Goal: Task Accomplishment & Management: Use online tool/utility

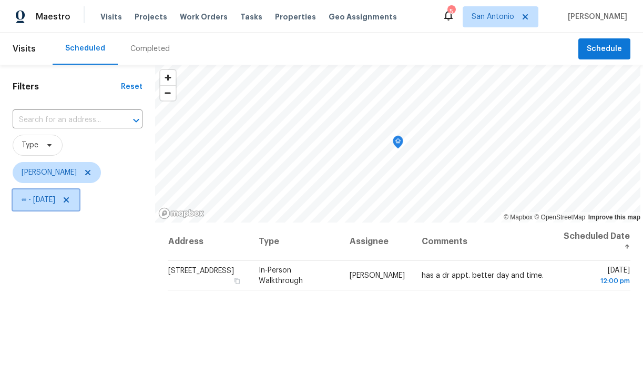
click at [70, 202] on icon at bounding box center [66, 200] width 8 height 8
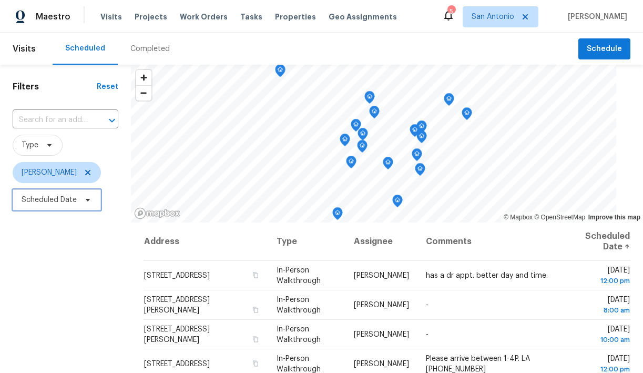
click at [87, 202] on icon at bounding box center [88, 200] width 8 height 8
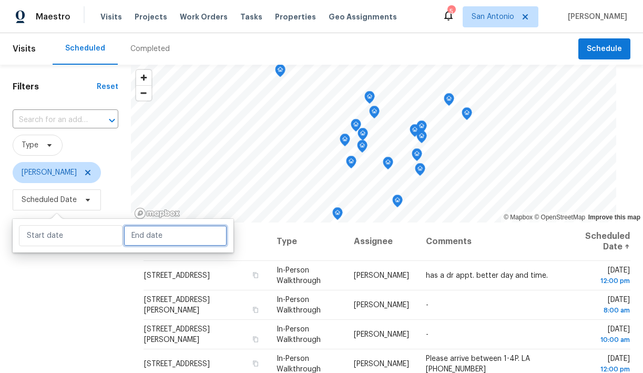
click at [138, 239] on input "text" at bounding box center [176, 235] width 104 height 21
select select "7"
select select "2025"
select select "8"
select select "2025"
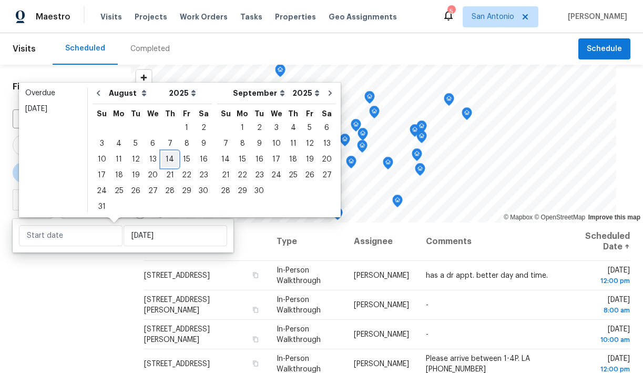
click at [164, 162] on div "14" at bounding box center [169, 159] width 17 height 15
type input "Thu, Aug 14"
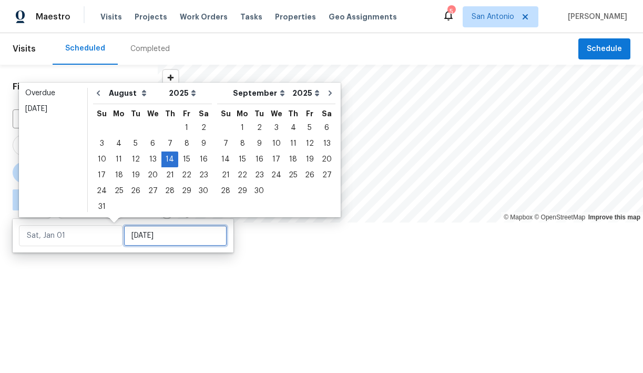
type input "Thu, Aug 14"
type input "Tue, Aug 26"
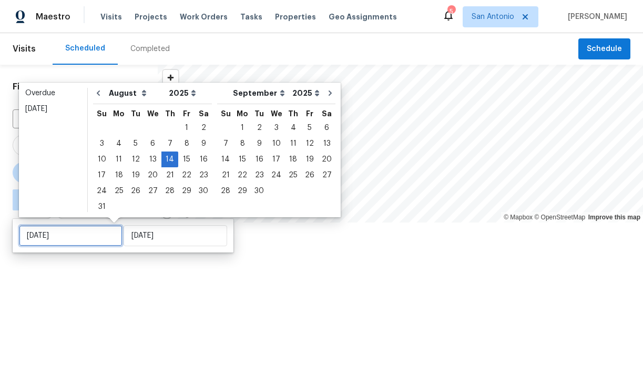
type input "Thu, Aug 14"
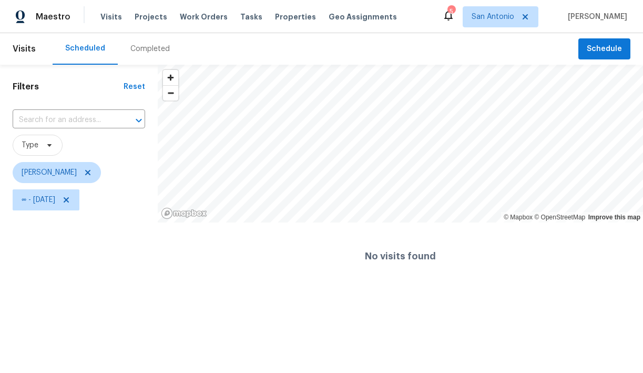
click at [114, 279] on div "Filters Reset ​ Type Chris Fuentes ∞ - Thu, Aug 14" at bounding box center [79, 177] width 158 height 225
click at [70, 199] on icon at bounding box center [66, 200] width 8 height 8
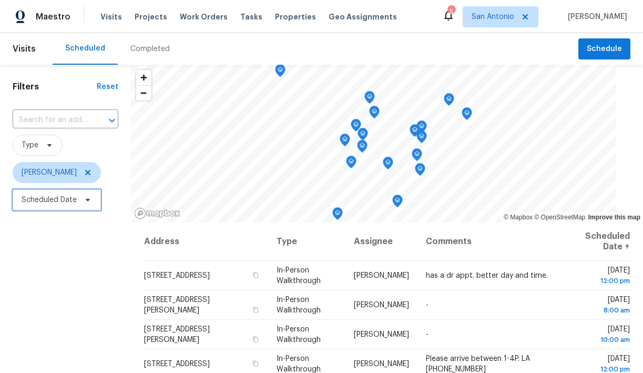
click at [83, 200] on span at bounding box center [86, 200] width 12 height 8
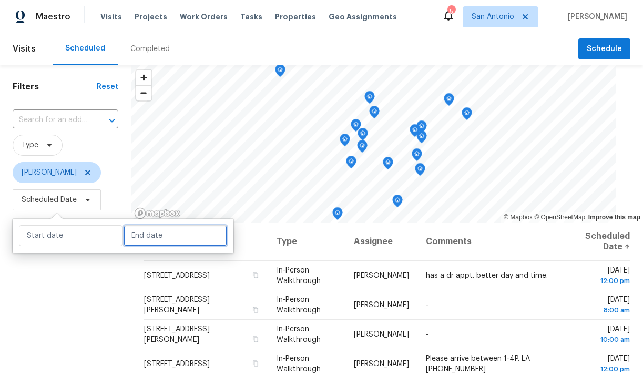
click at [135, 236] on input "text" at bounding box center [176, 235] width 104 height 21
select select "7"
select select "2025"
select select "8"
select select "2025"
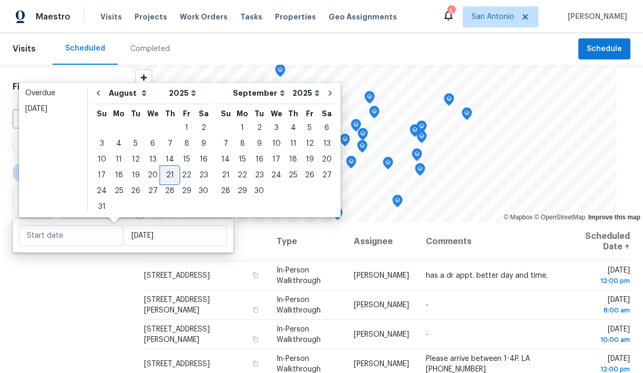
click at [165, 173] on div "21" at bounding box center [169, 175] width 17 height 15
type input "Thu, Aug 21"
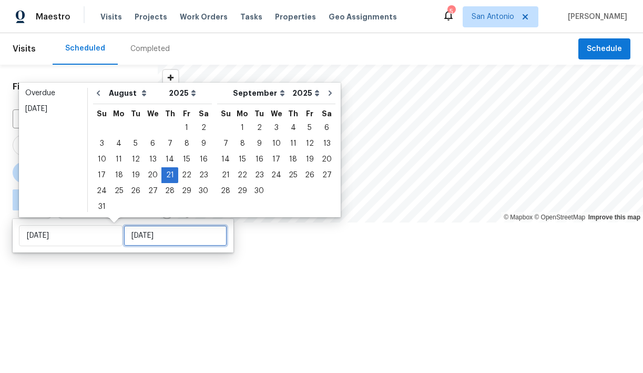
type input "Thu, Aug 21"
type input "Wed, Aug 27"
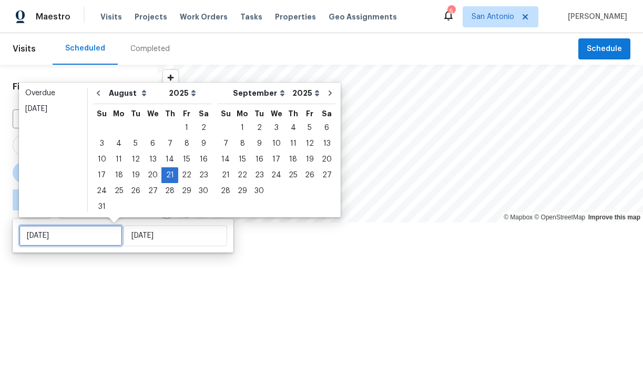
type input "Thu, Aug 21"
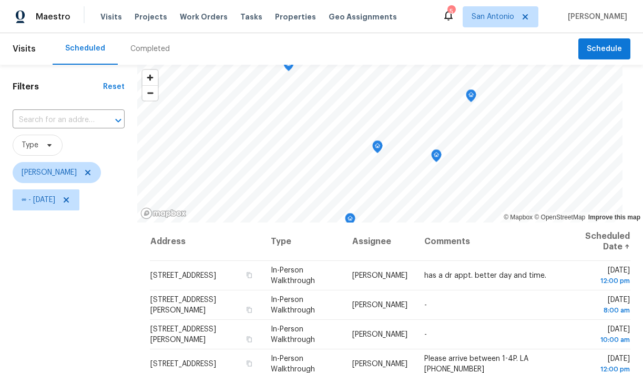
click at [113, 281] on div "Filters Reset ​ Type Chris Fuentes ∞ - Thu, Aug 21" at bounding box center [68, 293] width 137 height 456
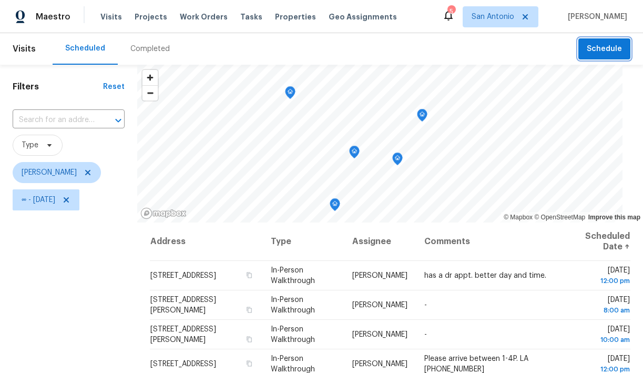
click at [612, 47] on span "Schedule" at bounding box center [604, 49] width 35 height 13
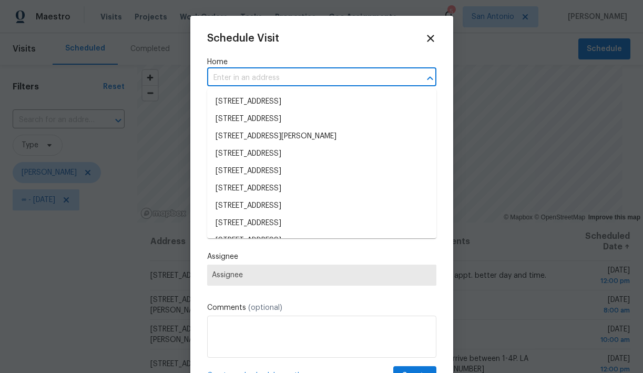
click at [244, 79] on input "text" at bounding box center [307, 78] width 200 height 16
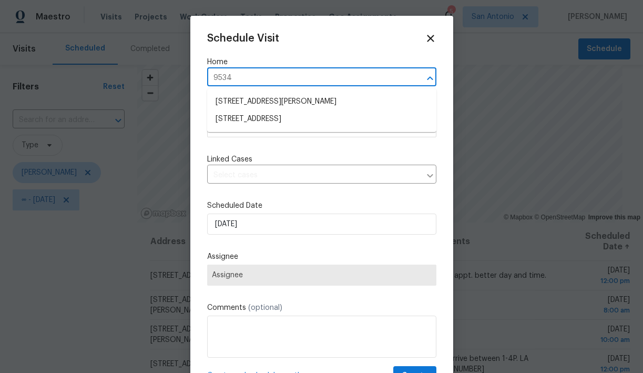
type input "9534"
click at [245, 116] on li "9534 Lookover Bay, Converse, TX 78109" at bounding box center [321, 118] width 229 height 17
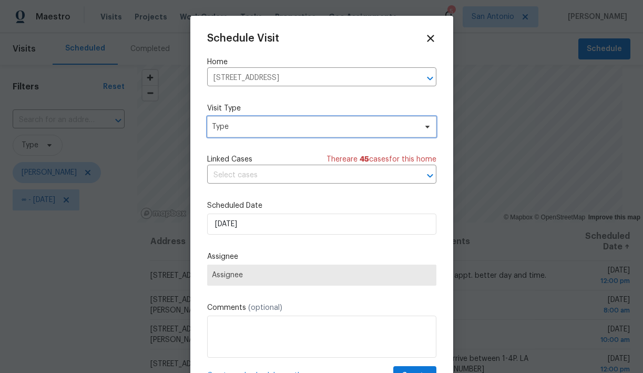
click at [244, 126] on span "Type" at bounding box center [314, 126] width 205 height 11
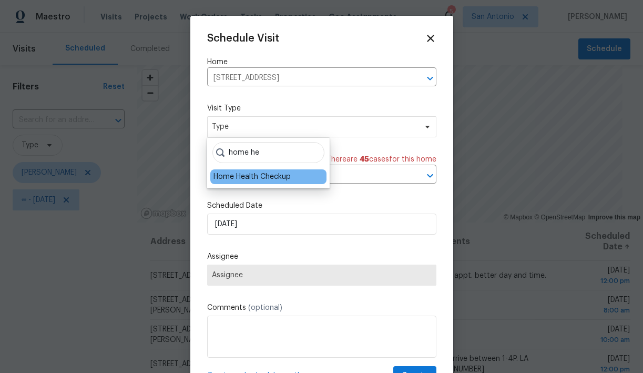
type input "home he"
click at [244, 176] on div "Home Health Checkup" at bounding box center [251, 176] width 77 height 11
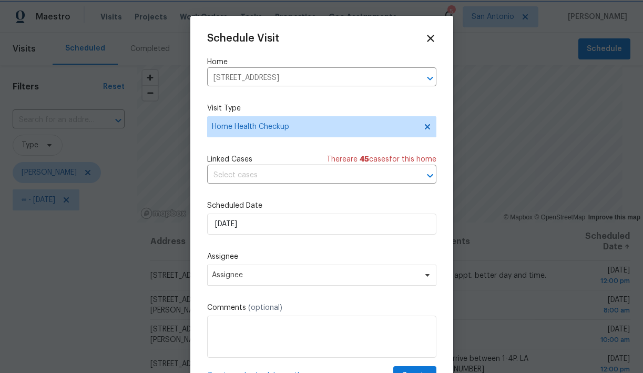
scroll to position [19, 0]
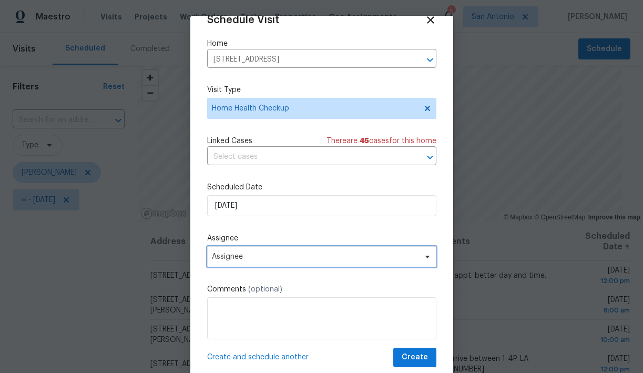
click at [305, 256] on span "Assignee" at bounding box center [315, 256] width 206 height 8
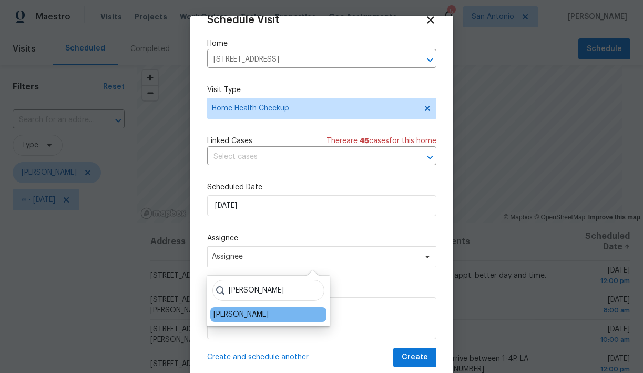
type input "chris"
click at [248, 313] on div "[PERSON_NAME]" at bounding box center [240, 314] width 55 height 11
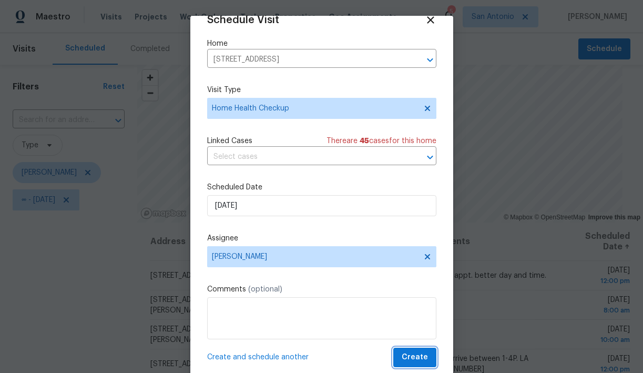
click at [428, 356] on button "Create" at bounding box center [414, 357] width 43 height 19
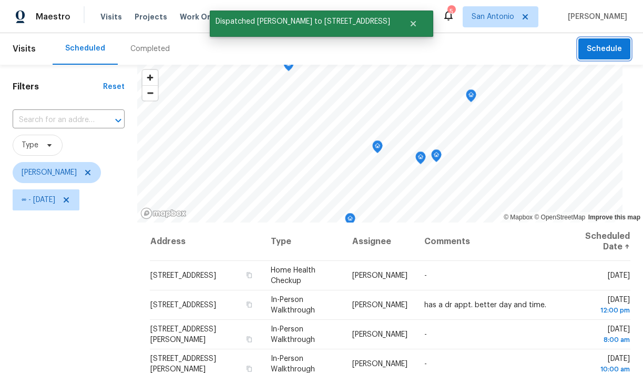
click at [599, 53] on span "Schedule" at bounding box center [604, 49] width 35 height 13
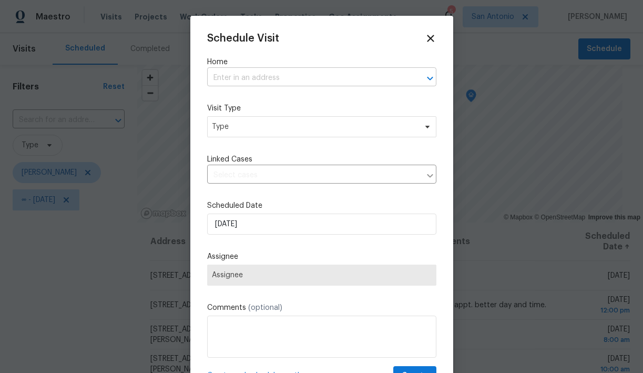
click at [255, 81] on input "text" at bounding box center [307, 78] width 200 height 16
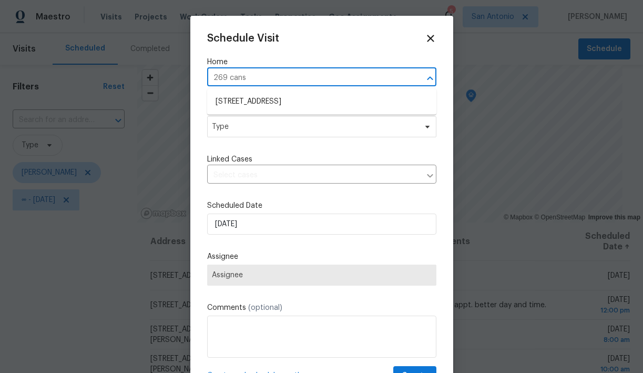
type input "269 cansi"
click at [246, 99] on li "269 Cansiglio, Cibolo, TX 78108" at bounding box center [321, 101] width 229 height 17
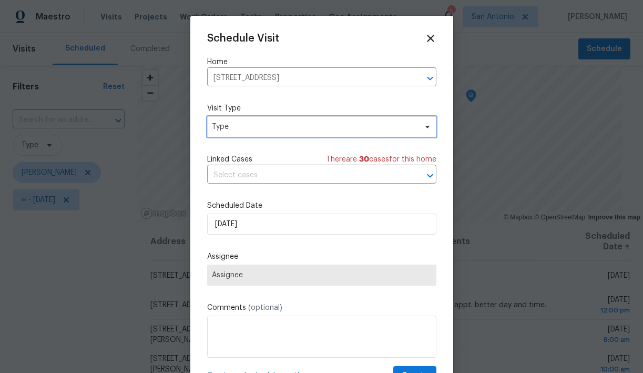
click at [243, 126] on span "Type" at bounding box center [314, 126] width 205 height 11
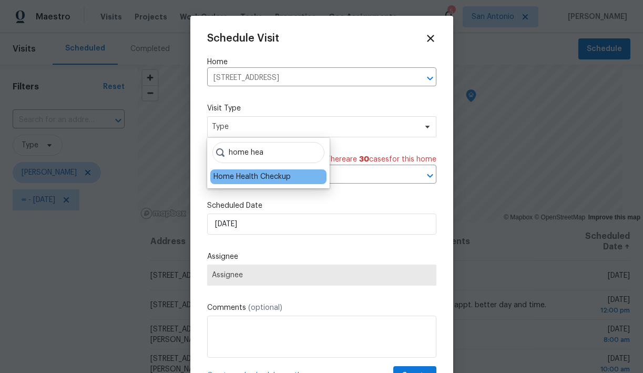
type input "home hea"
click at [238, 176] on div "Home Health Checkup" at bounding box center [251, 176] width 77 height 11
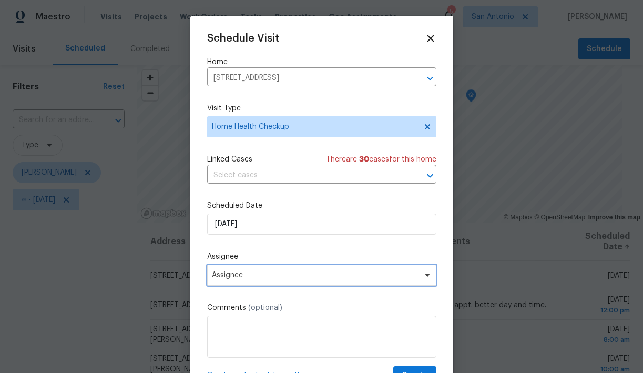
click at [243, 279] on span "Assignee" at bounding box center [315, 275] width 206 height 8
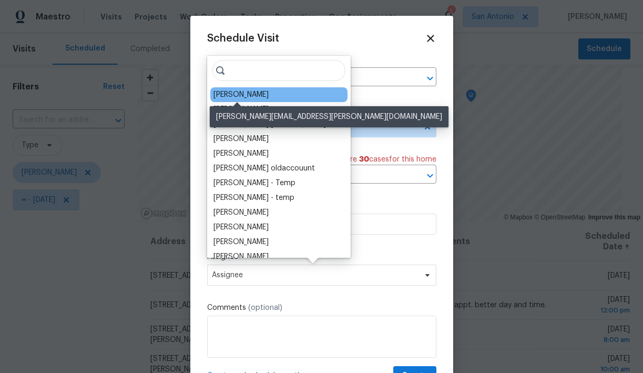
click at [253, 98] on div "[PERSON_NAME]" at bounding box center [240, 94] width 55 height 11
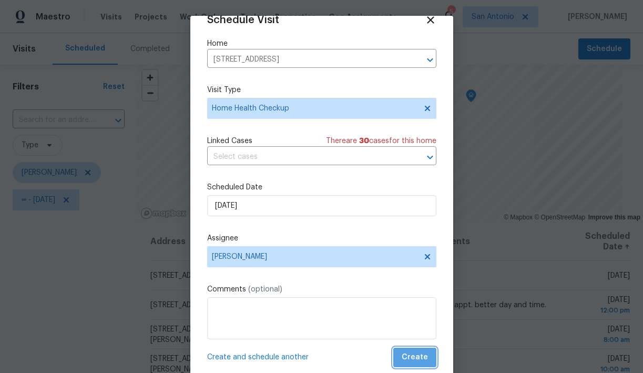
click at [418, 358] on span "Create" at bounding box center [415, 357] width 26 height 13
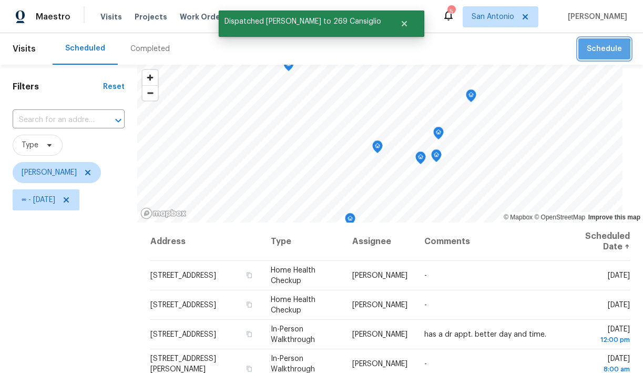
click at [598, 55] on span "Schedule" at bounding box center [604, 49] width 35 height 13
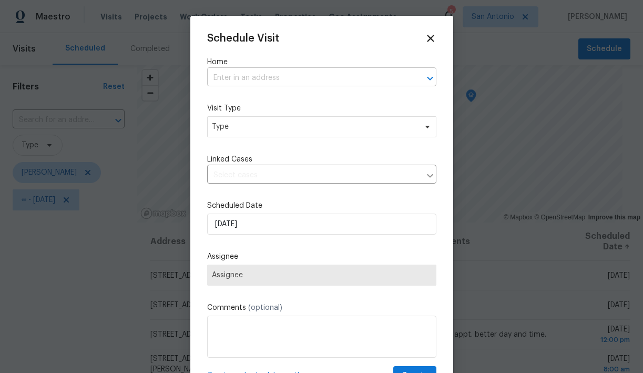
click at [339, 76] on input "text" at bounding box center [307, 78] width 200 height 16
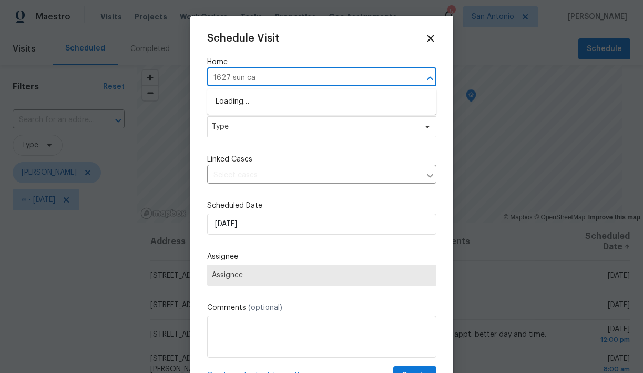
type input "1627 sun can"
click at [313, 103] on li "1627 Sun Canyon Blvd, New Braunfels, TX 78130" at bounding box center [321, 101] width 229 height 17
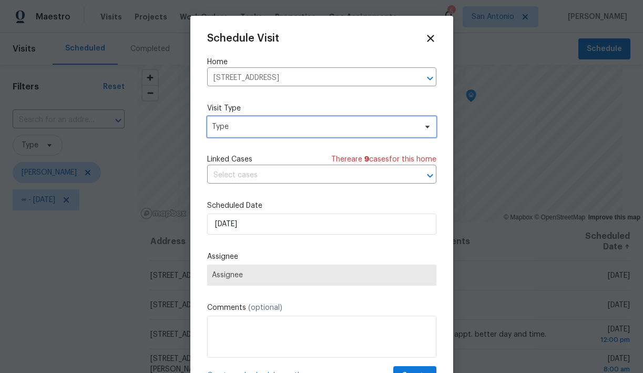
click at [272, 128] on span "Type" at bounding box center [314, 126] width 205 height 11
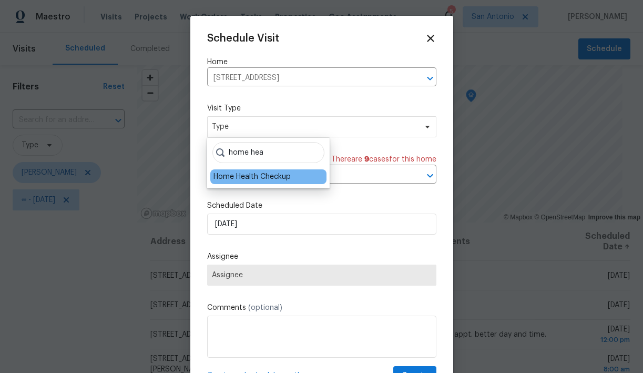
type input "home hea"
click at [248, 175] on div "Home Health Checkup" at bounding box center [251, 176] width 77 height 11
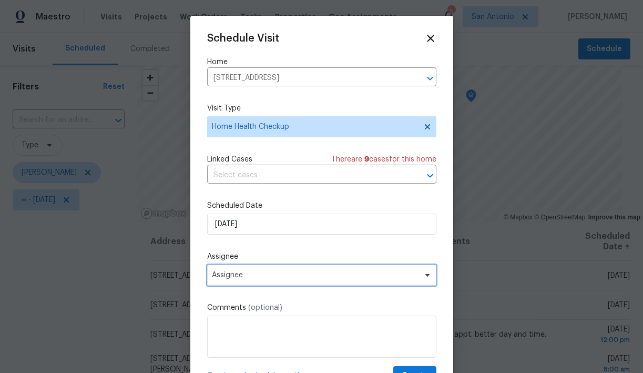
click at [243, 279] on span "Assignee" at bounding box center [315, 275] width 206 height 8
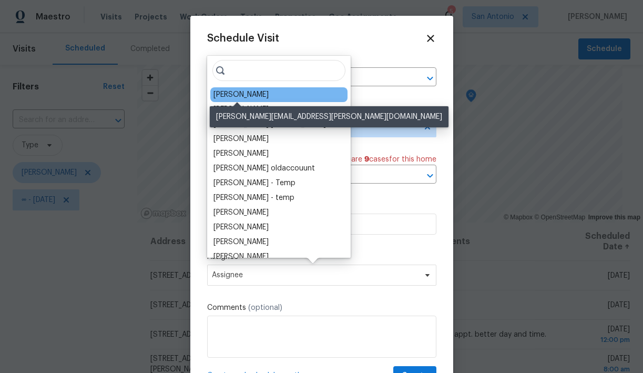
click at [254, 96] on div "[PERSON_NAME]" at bounding box center [240, 94] width 55 height 11
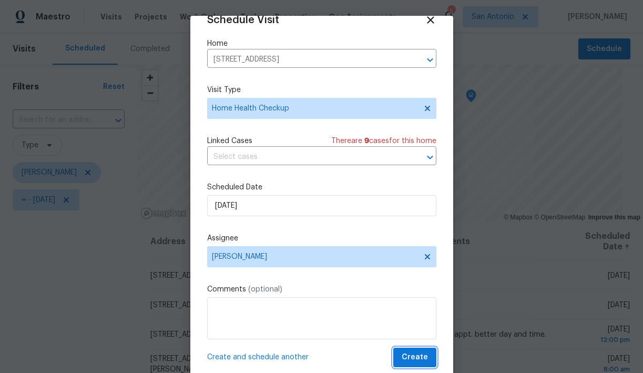
click at [415, 362] on span "Create" at bounding box center [415, 357] width 26 height 13
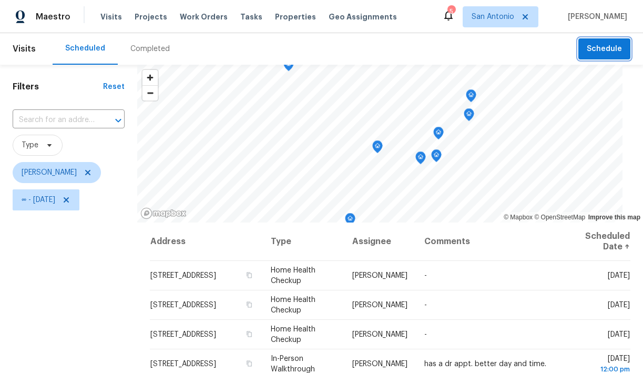
click at [594, 44] on span "Schedule" at bounding box center [604, 49] width 35 height 13
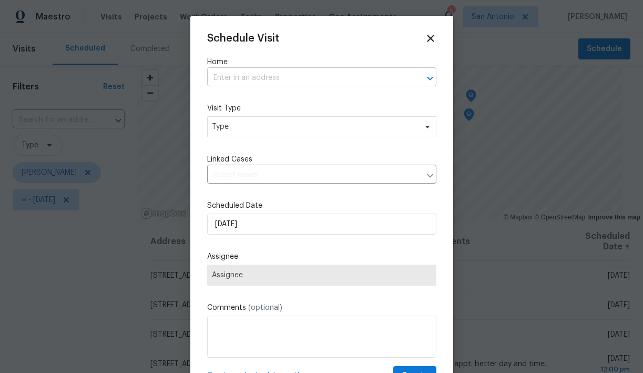
click at [275, 78] on input "text" at bounding box center [307, 78] width 200 height 16
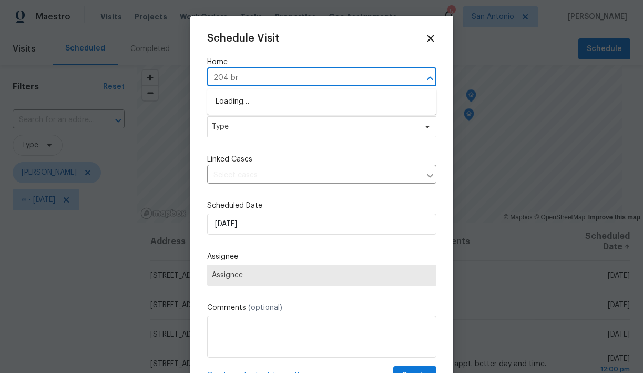
type input "204 bri"
click at [265, 101] on li "204 Bridle Bnd, Cibolo, TX 78108" at bounding box center [321, 101] width 229 height 17
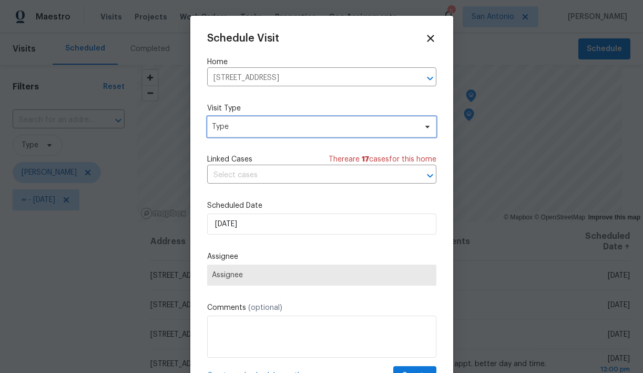
click at [259, 128] on span "Type" at bounding box center [314, 126] width 205 height 11
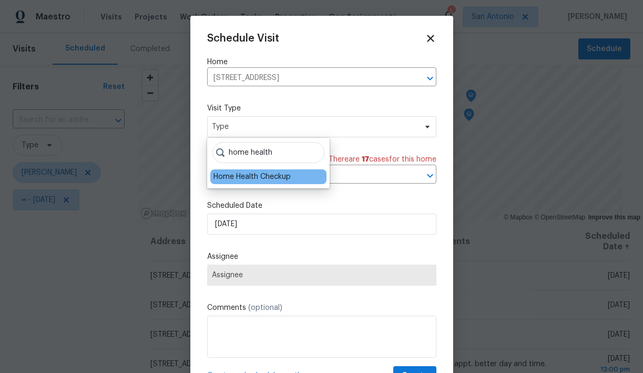
type input "home health"
click at [252, 178] on div "Home Health Checkup" at bounding box center [251, 176] width 77 height 11
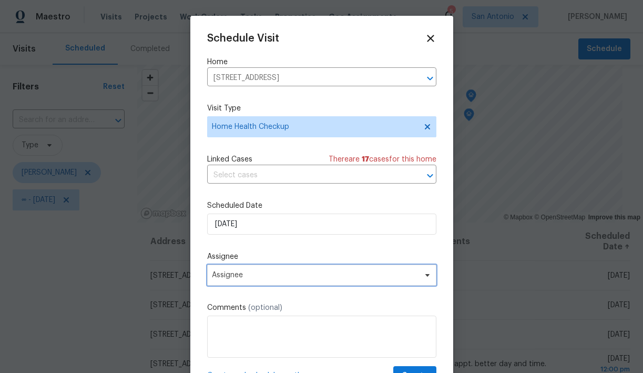
click at [246, 274] on span "Assignee" at bounding box center [315, 275] width 206 height 8
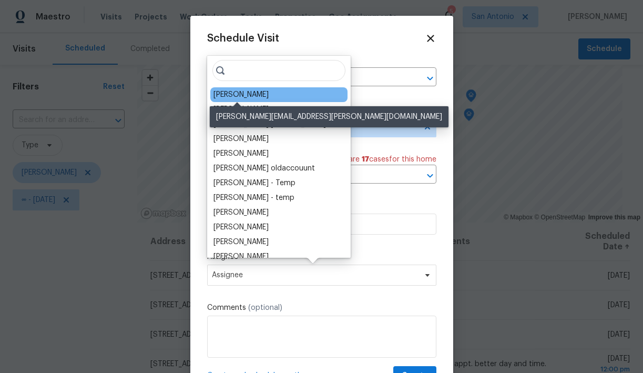
click at [252, 97] on div "[PERSON_NAME]" at bounding box center [240, 94] width 55 height 11
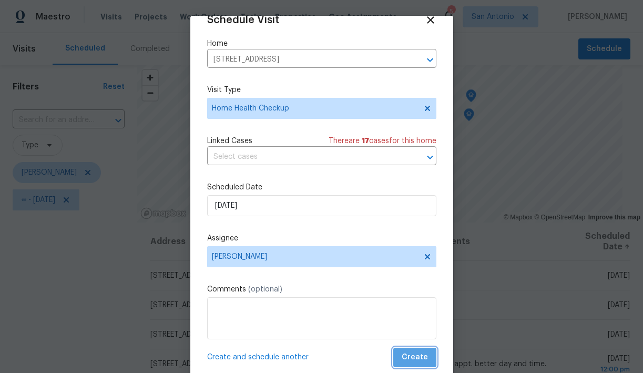
click at [416, 360] on span "Create" at bounding box center [415, 357] width 26 height 13
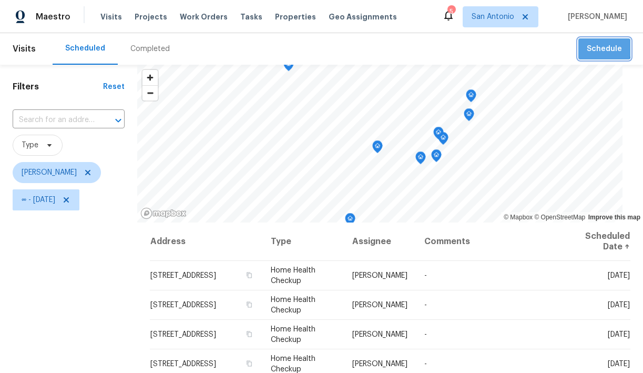
click at [602, 48] on span "Schedule" at bounding box center [604, 49] width 35 height 13
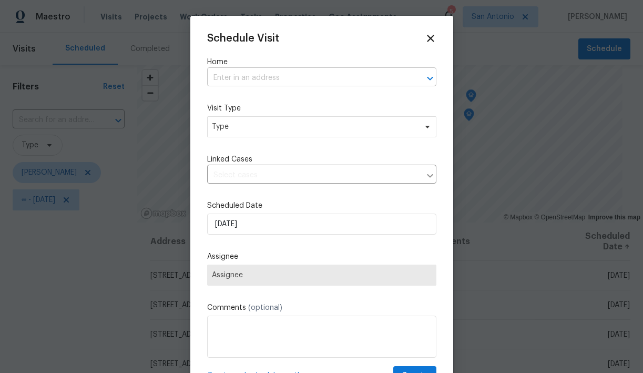
click at [299, 77] on input "text" at bounding box center [307, 78] width 200 height 16
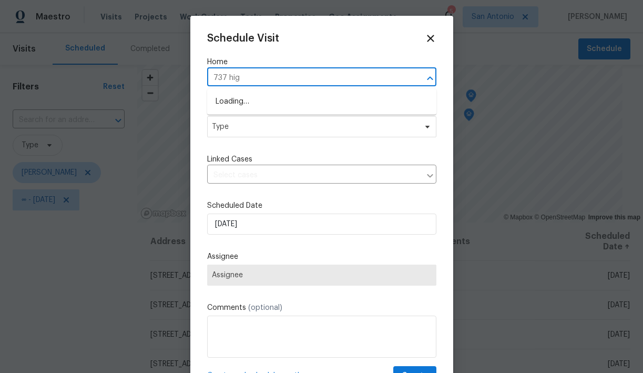
type input "737 high"
click at [275, 106] on li "737 Hightrail Rd, Schertz, TX 78108" at bounding box center [321, 101] width 229 height 17
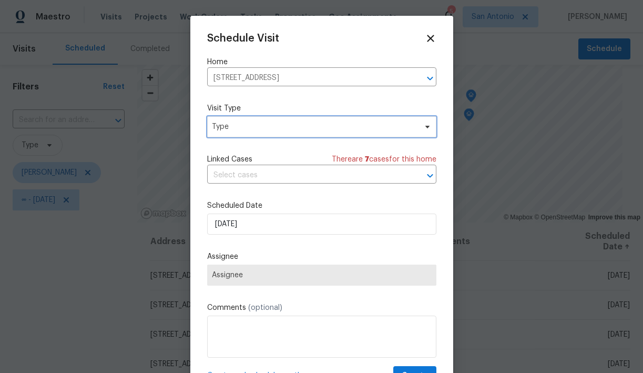
click at [244, 130] on span "Type" at bounding box center [314, 126] width 205 height 11
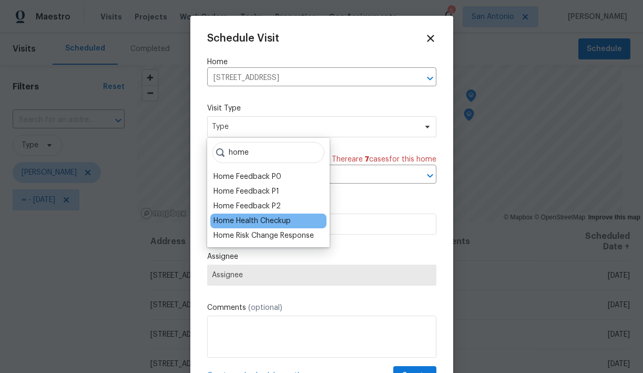
type input "home"
click at [245, 223] on div "Home Health Checkup" at bounding box center [251, 221] width 77 height 11
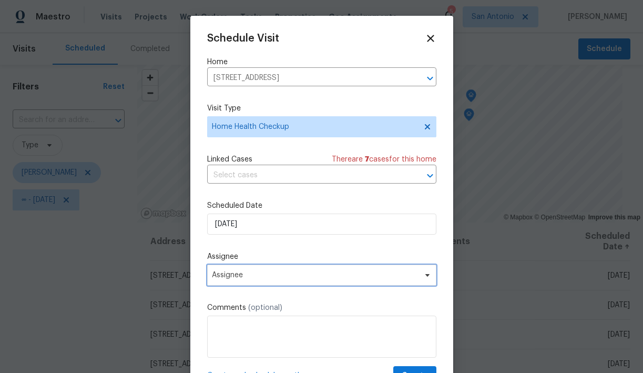
click at [261, 281] on span "Assignee" at bounding box center [321, 274] width 229 height 21
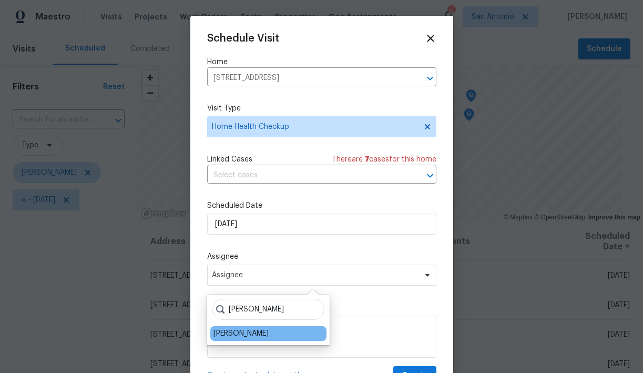
type input "chris"
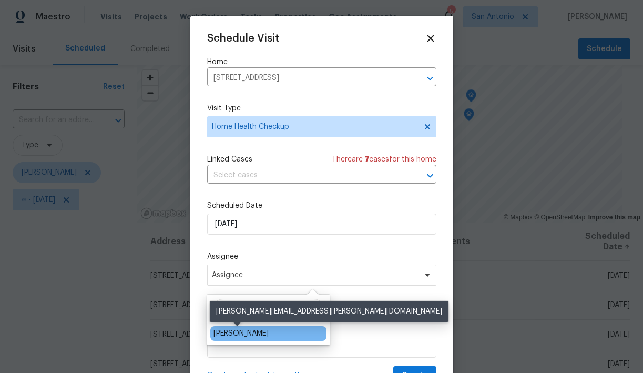
click at [241, 333] on div "[PERSON_NAME]" at bounding box center [240, 333] width 55 height 11
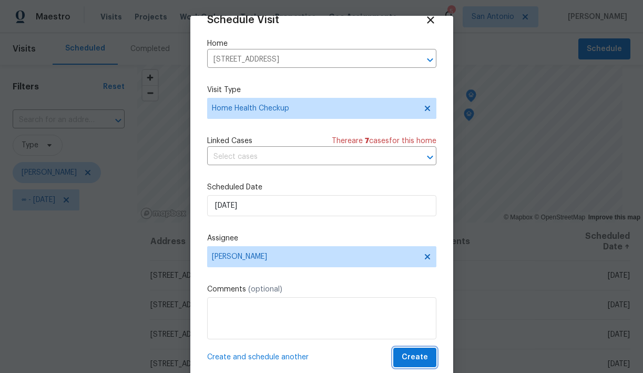
click at [414, 359] on span "Create" at bounding box center [415, 357] width 26 height 13
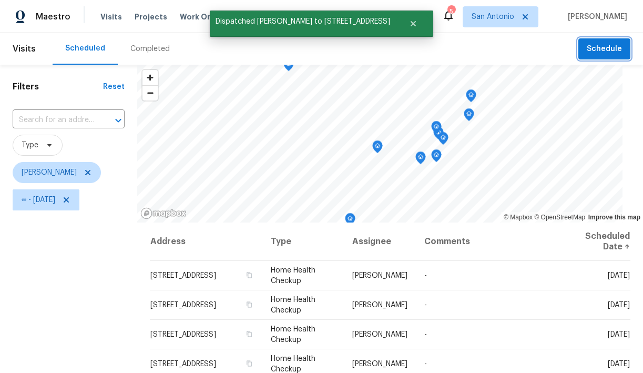
click at [420, 158] on icon "Map marker" at bounding box center [420, 158] width 1 height 2
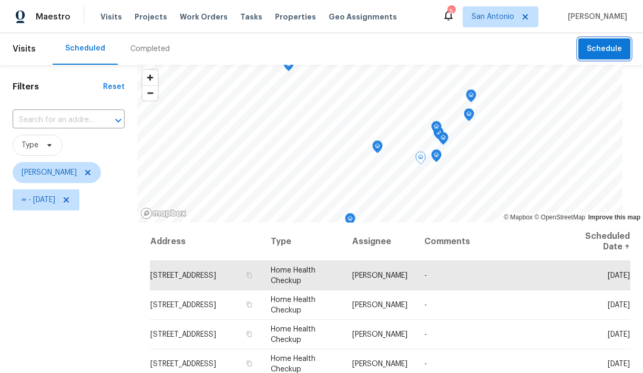
click at [432, 154] on icon "Map marker" at bounding box center [436, 156] width 9 height 12
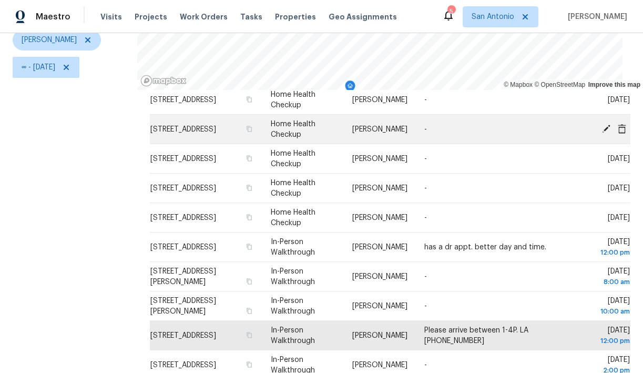
scroll to position [132, 0]
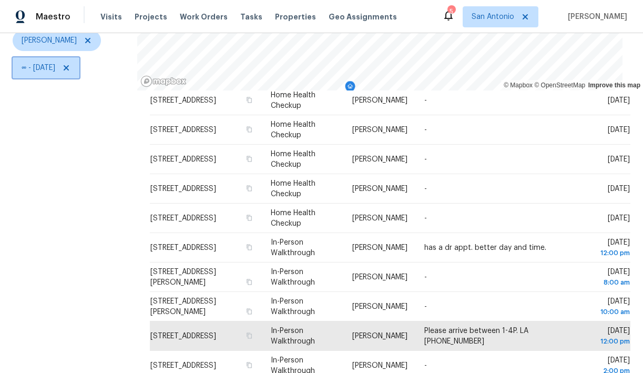
click at [69, 69] on icon at bounding box center [66, 67] width 5 height 5
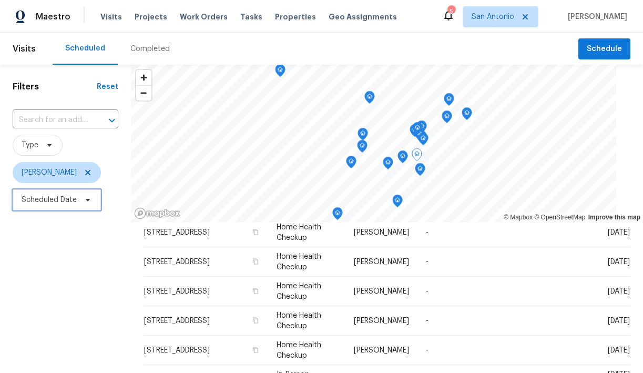
click at [86, 199] on icon at bounding box center [88, 200] width 4 height 3
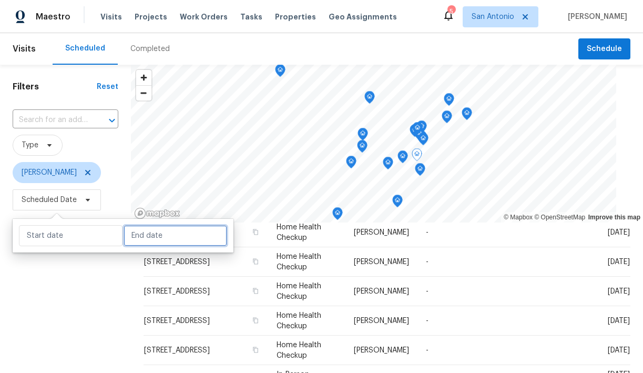
click at [130, 233] on input "text" at bounding box center [176, 235] width 104 height 21
select select "7"
select select "2025"
select select "8"
select select "2025"
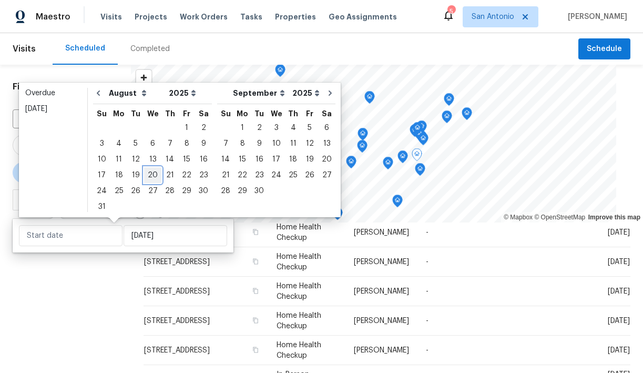
click at [153, 178] on div "20" at bounding box center [152, 175] width 17 height 15
type input "Wed, Aug 20"
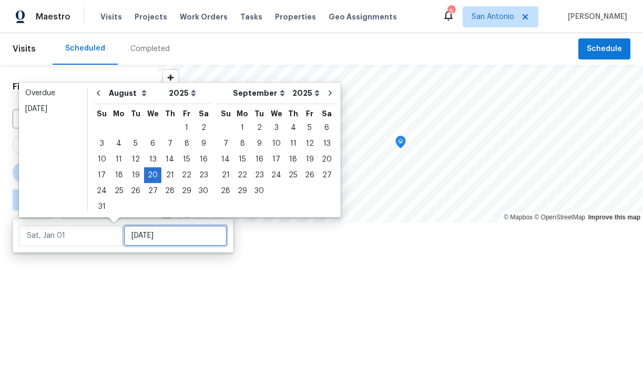
type input "Wed, Aug 20"
type input "Wed, Aug 27"
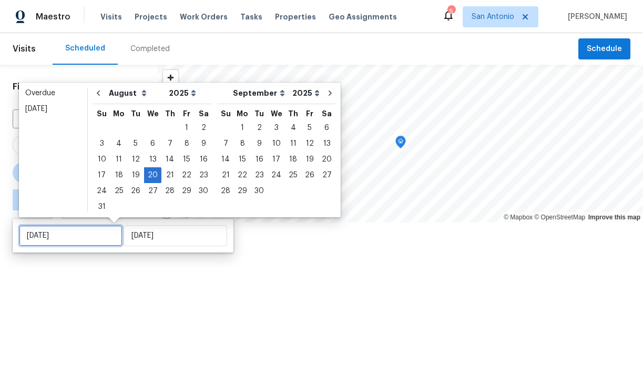
type input "Wed, Aug 20"
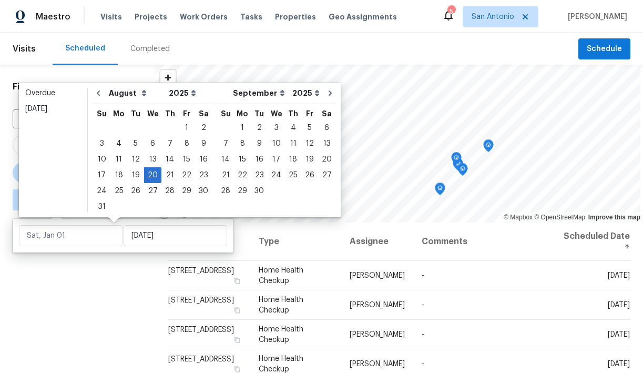
click at [111, 273] on div "Filters Reset ​ Type Chris Fuentes ∞ - Wed, Aug 20" at bounding box center [77, 293] width 155 height 456
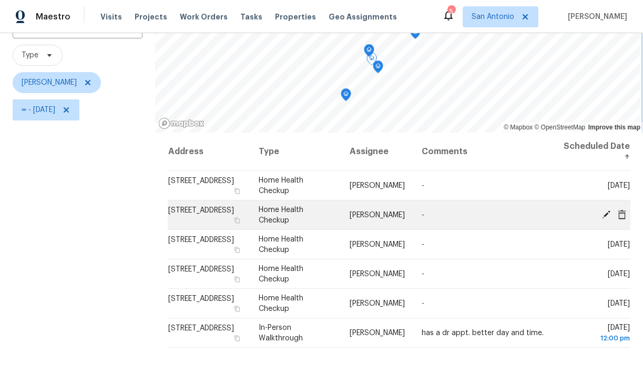
scroll to position [85, 0]
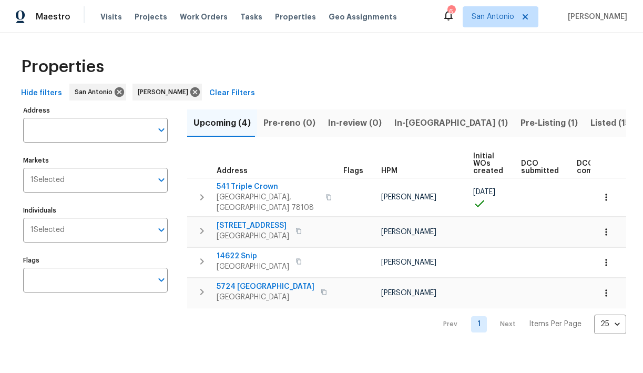
click at [403, 122] on span "In-reno (1)" at bounding box center [451, 123] width 114 height 15
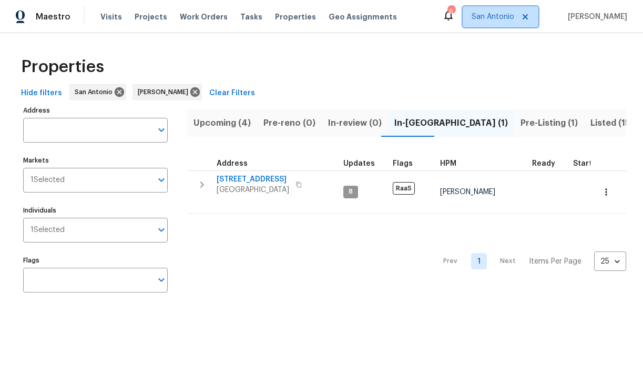
click at [505, 17] on span "San Antonio" at bounding box center [493, 17] width 43 height 11
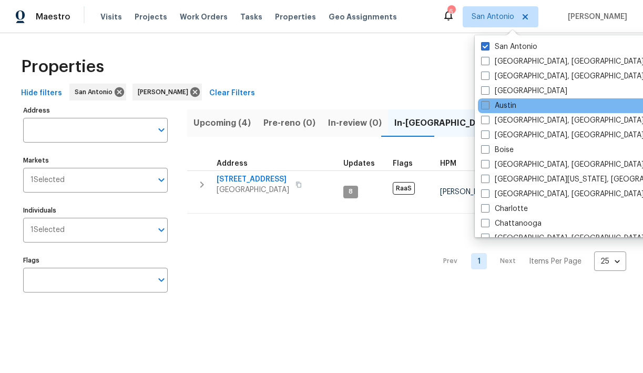
click at [487, 104] on span at bounding box center [485, 105] width 8 height 8
click at [487, 104] on input "Austin" at bounding box center [484, 103] width 7 height 7
checkbox input "true"
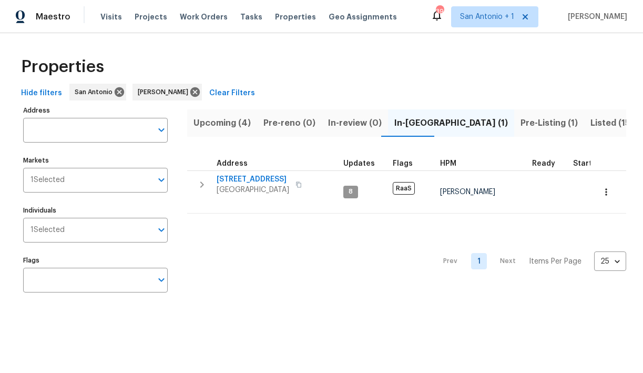
click at [414, 78] on div "Properties" at bounding box center [321, 67] width 609 height 34
click at [508, 17] on span "San Antonio + 1" at bounding box center [487, 17] width 54 height 11
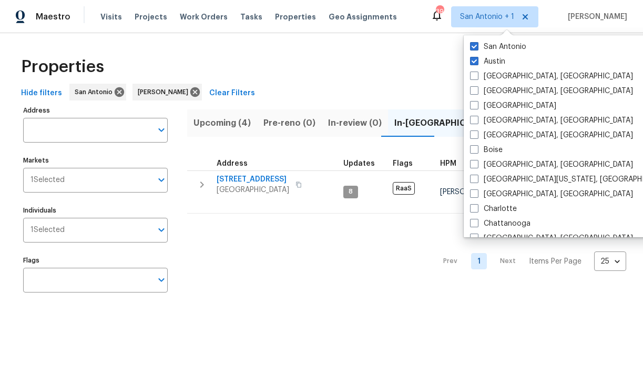
click at [421, 64] on div "Properties" at bounding box center [321, 67] width 609 height 34
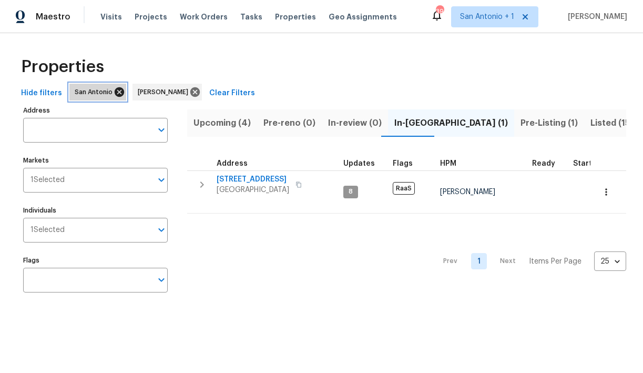
click at [115, 93] on icon at bounding box center [119, 91] width 9 height 9
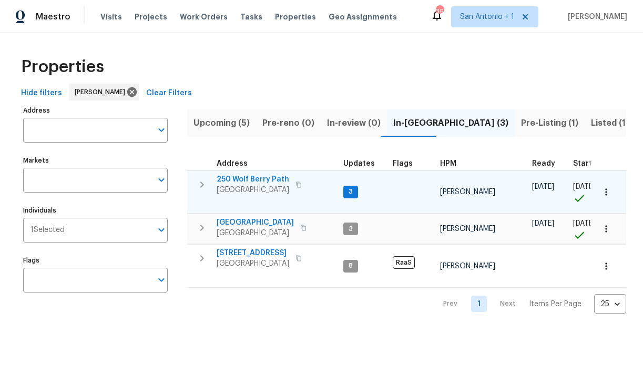
click at [259, 180] on span "250 Wolf Berry Path" at bounding box center [253, 179] width 73 height 11
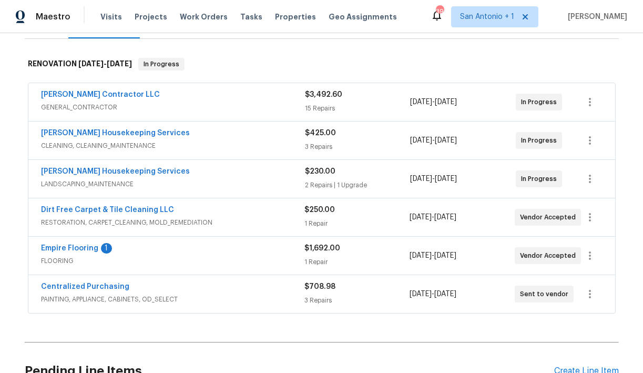
scroll to position [152, 0]
click at [64, 247] on link "Empire Flooring" at bounding box center [69, 247] width 57 height 7
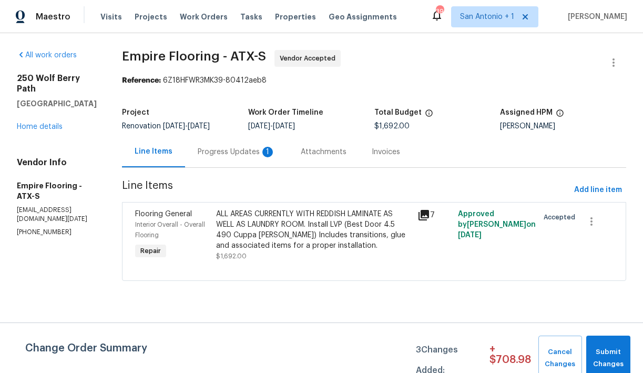
click at [244, 149] on div "Progress Updates 1" at bounding box center [237, 152] width 78 height 11
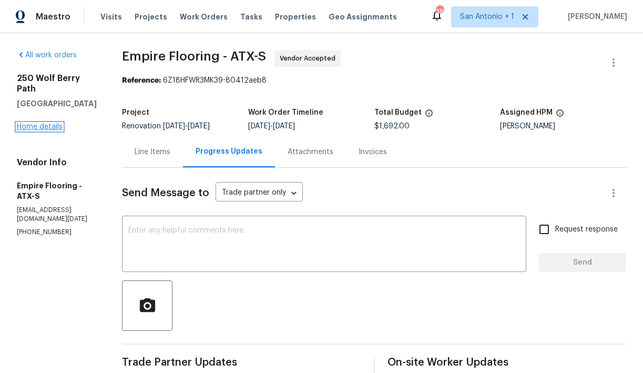
click at [52, 123] on link "Home details" at bounding box center [40, 126] width 46 height 7
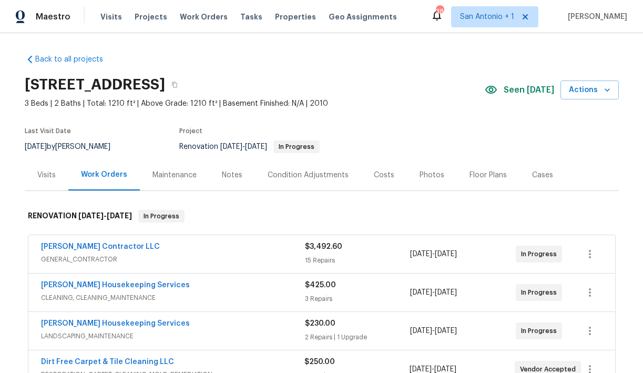
click at [377, 172] on div "Costs" at bounding box center [384, 175] width 21 height 11
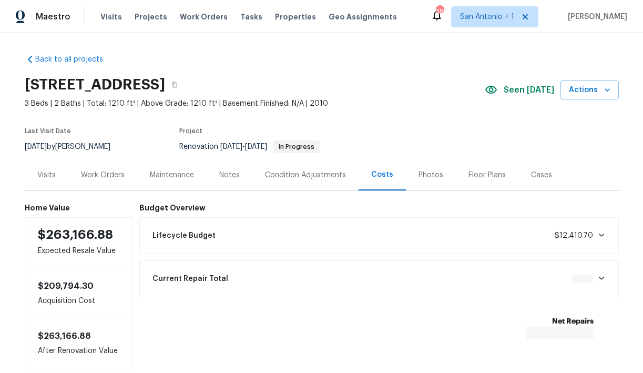
scroll to position [60, 0]
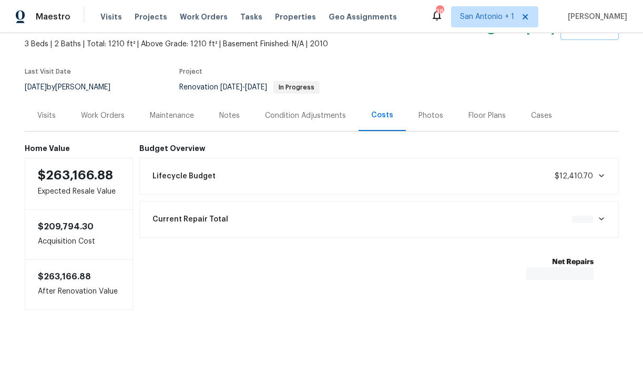
click at [381, 172] on div "Lifecycle Budget $12,410.70" at bounding box center [379, 176] width 466 height 23
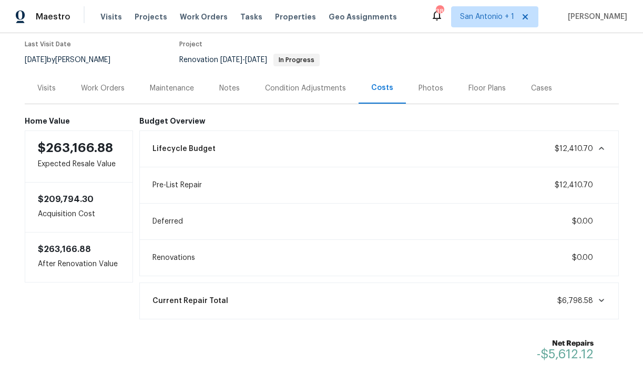
scroll to position [100, 0]
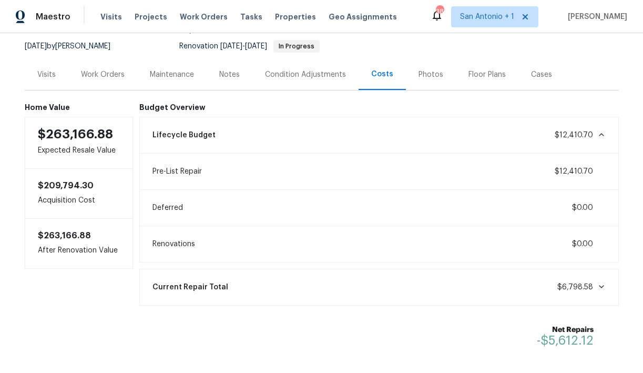
click at [325, 72] on div "Condition Adjustments" at bounding box center [305, 74] width 81 height 11
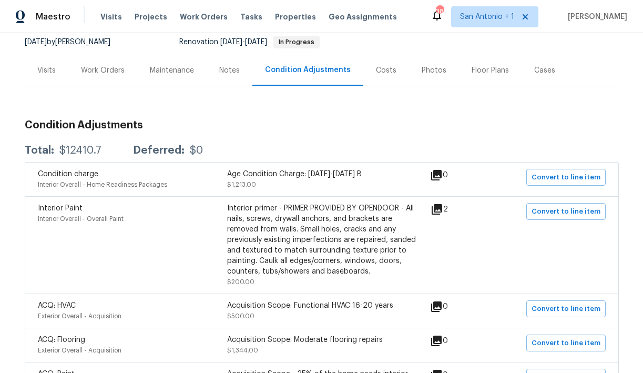
scroll to position [100, 0]
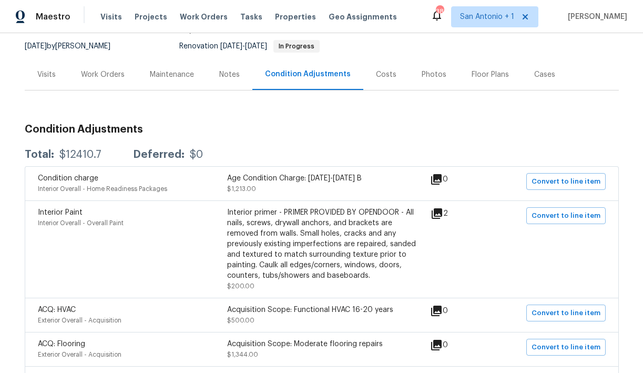
click at [107, 79] on div "Work Orders" at bounding box center [103, 74] width 44 height 11
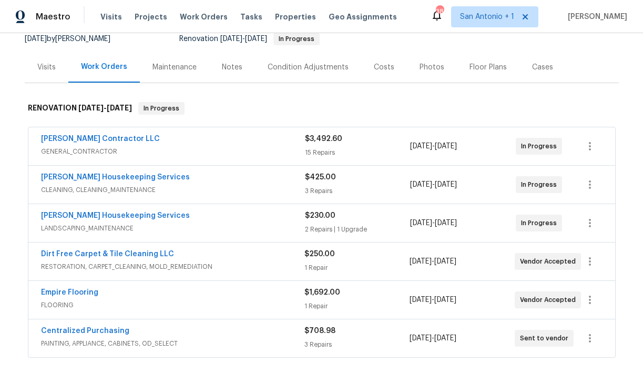
scroll to position [110, 0]
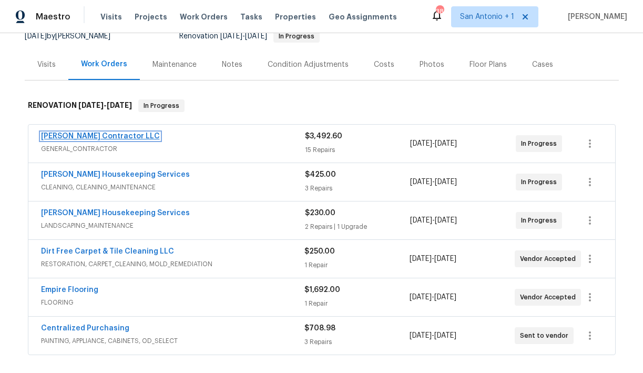
click at [106, 134] on link "Mario Suarez Contractor LLC" at bounding box center [100, 135] width 119 height 7
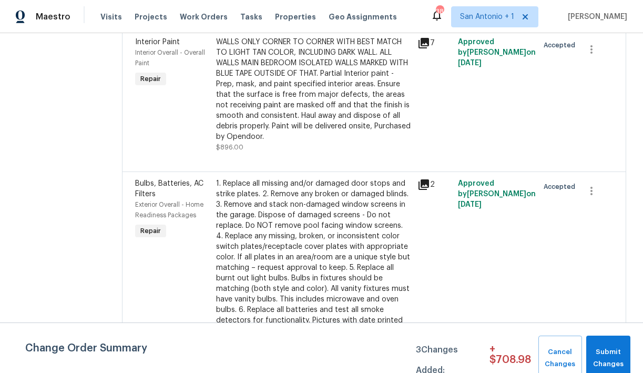
scroll to position [462, 0]
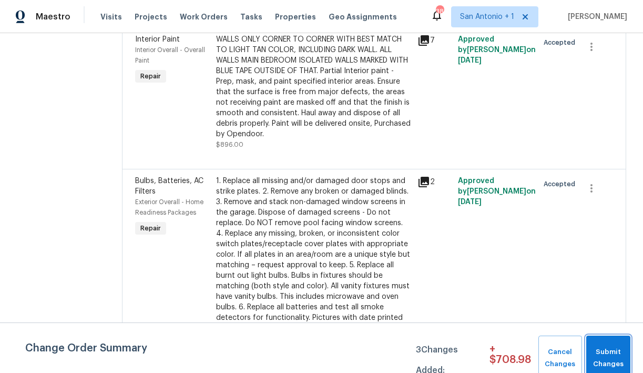
click at [597, 353] on span "Submit Changes" at bounding box center [608, 358] width 34 height 24
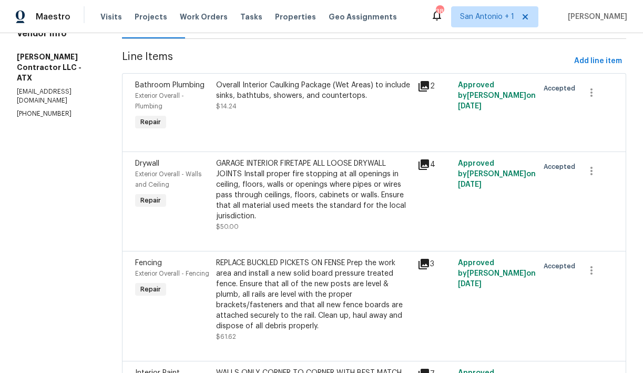
scroll to position [0, 0]
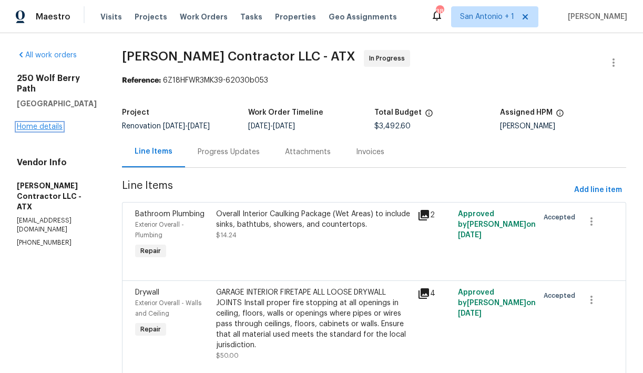
click at [32, 123] on link "Home details" at bounding box center [40, 126] width 46 height 7
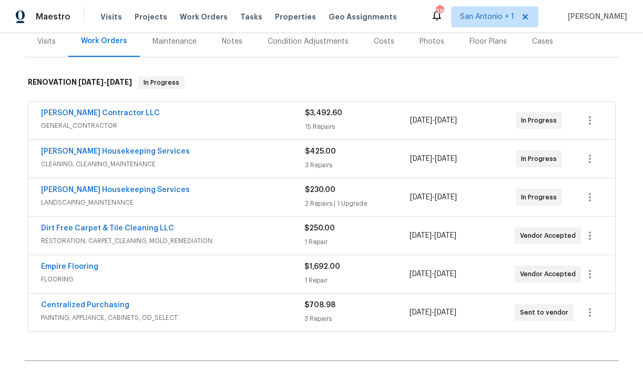
scroll to position [132, 0]
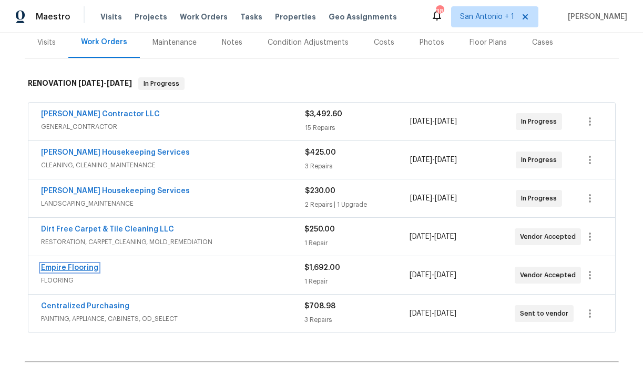
click at [77, 265] on link "Empire Flooring" at bounding box center [69, 267] width 57 height 7
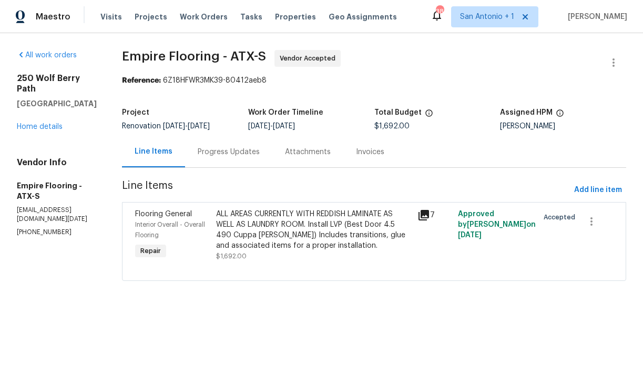
click at [242, 154] on div "Progress Updates" at bounding box center [229, 152] width 62 height 11
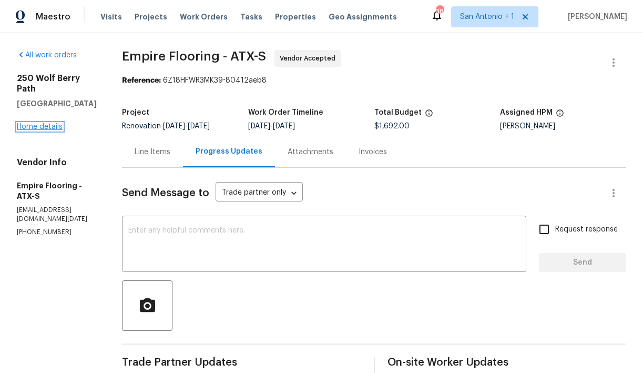
click at [41, 123] on link "Home details" at bounding box center [40, 126] width 46 height 7
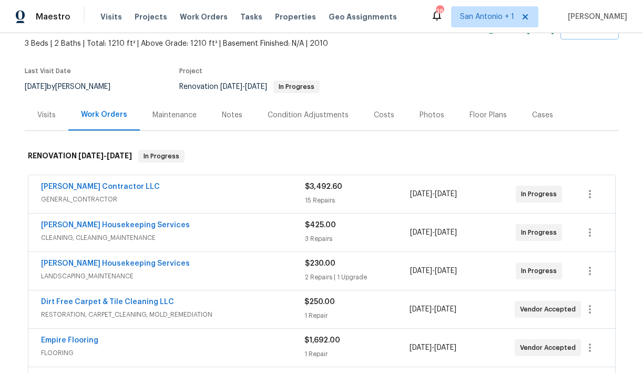
scroll to position [65, 0]
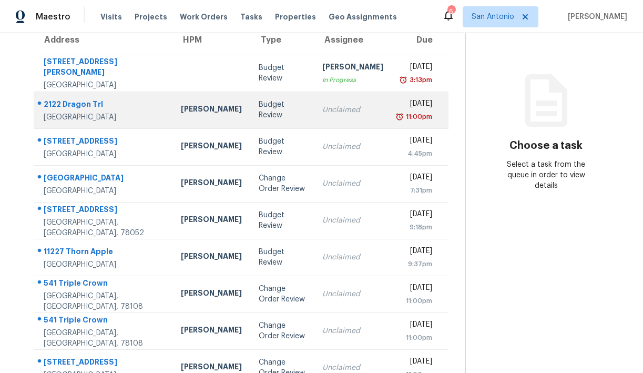
scroll to position [100, 0]
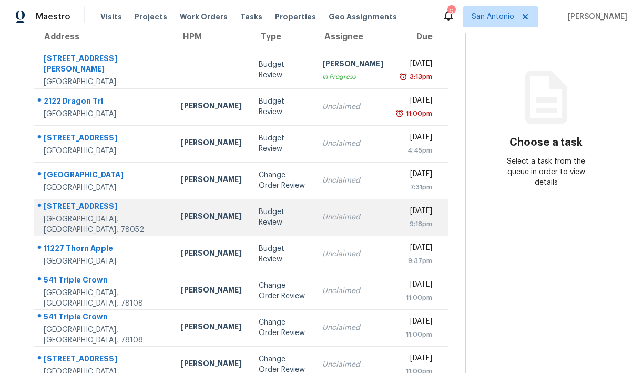
click at [81, 207] on div "[STREET_ADDRESS]" at bounding box center [104, 207] width 120 height 13
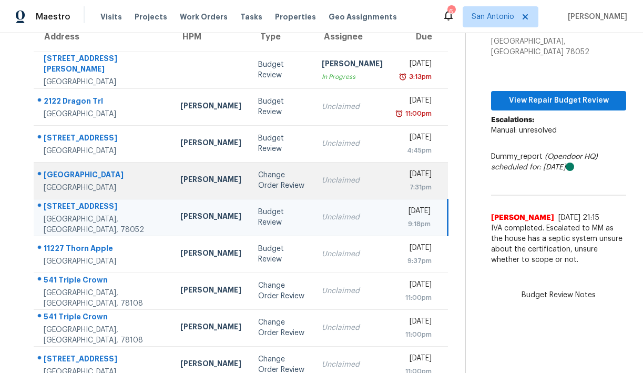
click at [87, 175] on div "[GEOGRAPHIC_DATA]" at bounding box center [104, 175] width 120 height 13
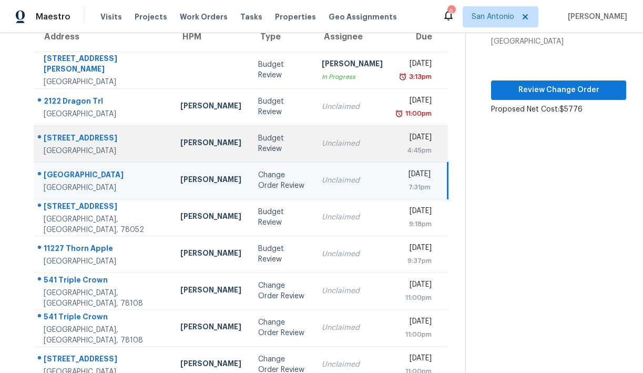
click at [91, 134] on div "[STREET_ADDRESS]" at bounding box center [104, 138] width 120 height 13
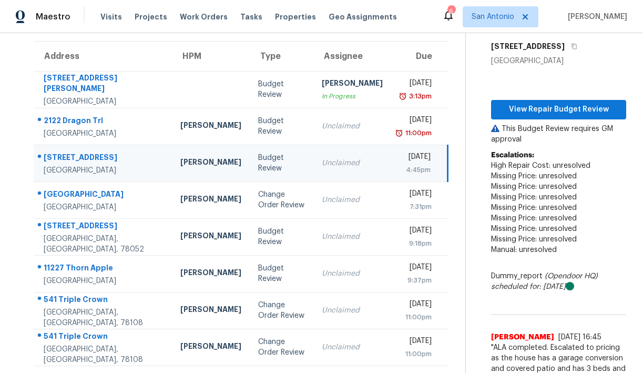
scroll to position [70, 0]
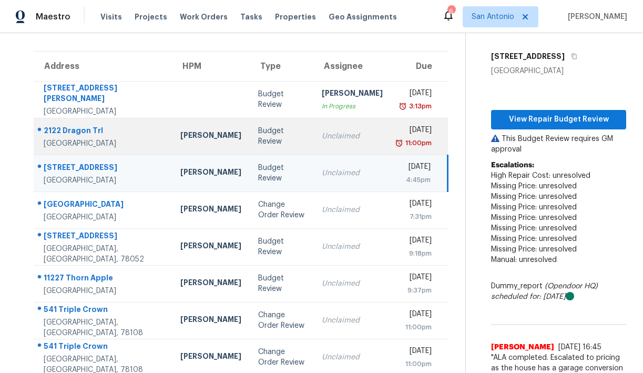
click at [78, 125] on div "2122 Dragon Trl" at bounding box center [104, 131] width 120 height 13
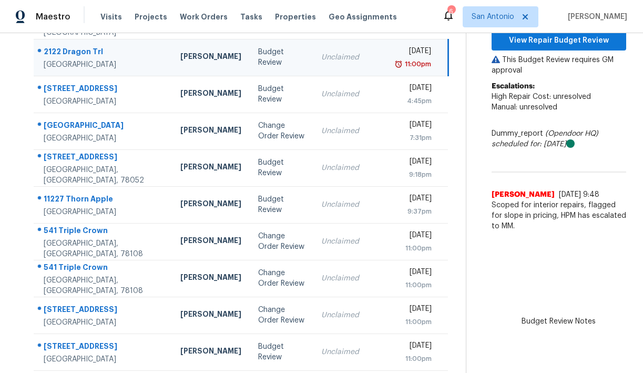
scroll to position [151, 0]
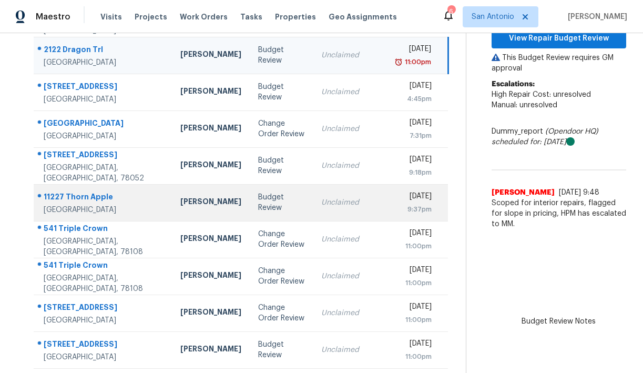
click at [70, 198] on div "11227 Thorn Apple" at bounding box center [104, 197] width 120 height 13
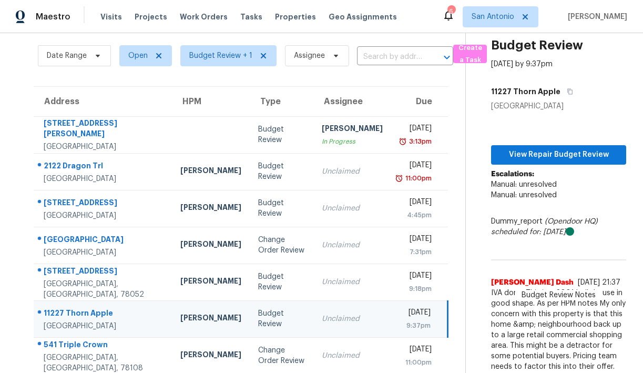
scroll to position [30, 0]
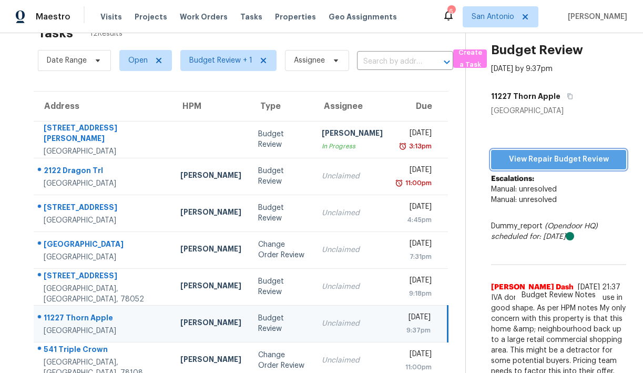
click at [547, 159] on span "View Repair Budget Review" at bounding box center [558, 159] width 118 height 13
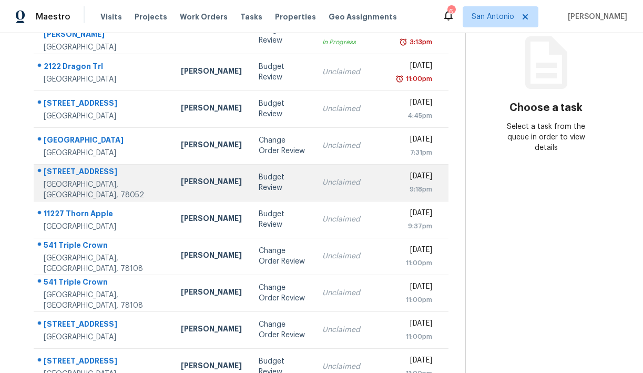
scroll to position [175, 0]
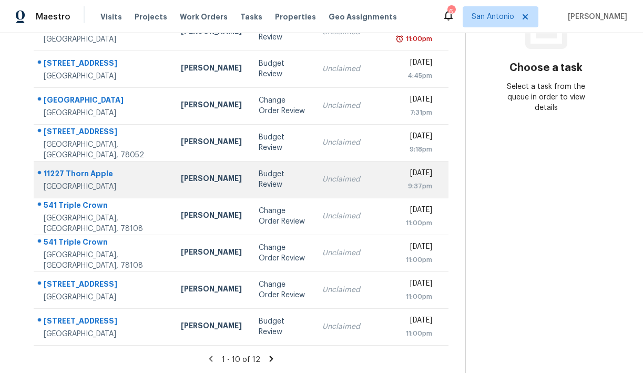
click at [259, 178] on div "Budget Review" at bounding box center [282, 179] width 47 height 21
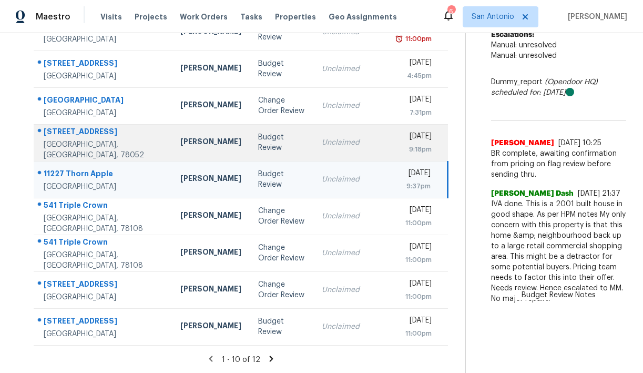
click at [258, 141] on div "Budget Review" at bounding box center [281, 142] width 47 height 21
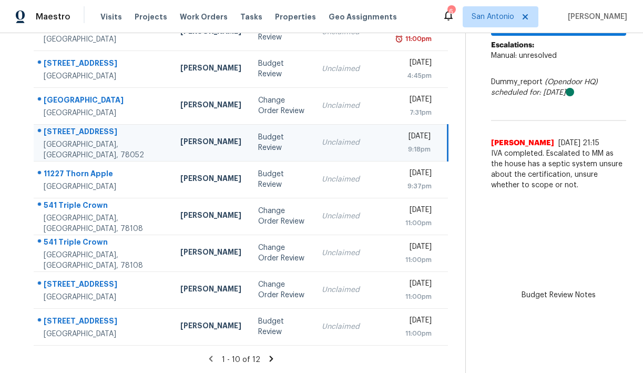
click at [270, 358] on icon at bounding box center [272, 358] width 4 height 6
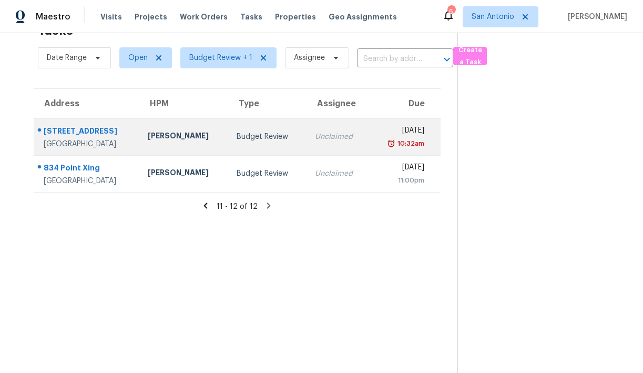
click at [83, 130] on div "[STREET_ADDRESS]" at bounding box center [87, 132] width 87 height 13
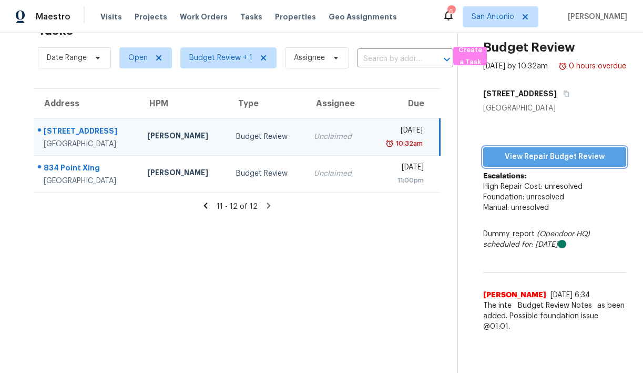
click at [554, 164] on span "View Repair Budget Review" at bounding box center [555, 156] width 126 height 13
